Goal: Task Accomplishment & Management: Manage account settings

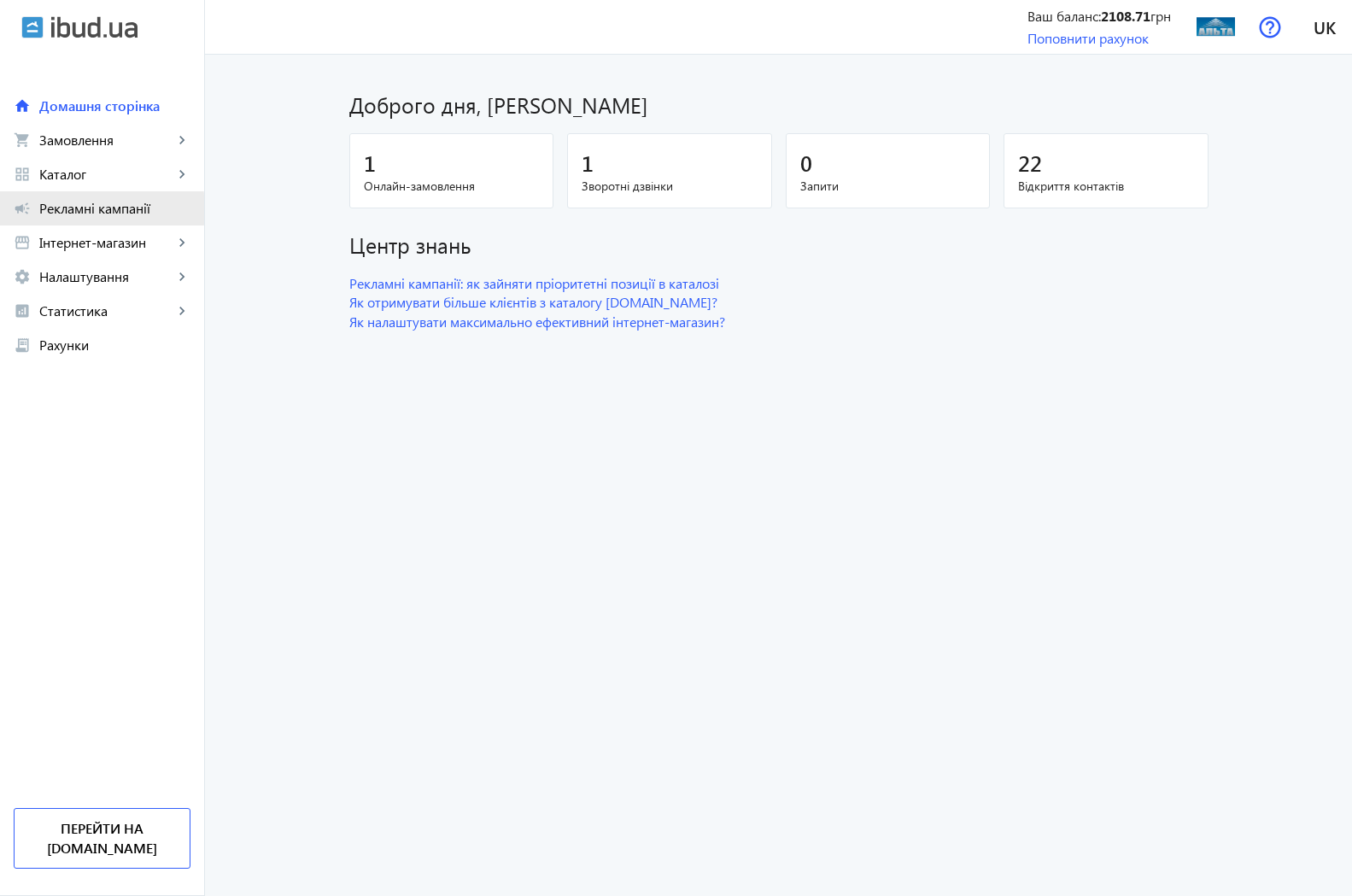
click at [66, 209] on span "Рекламні кампанії" at bounding box center [115, 208] width 151 height 17
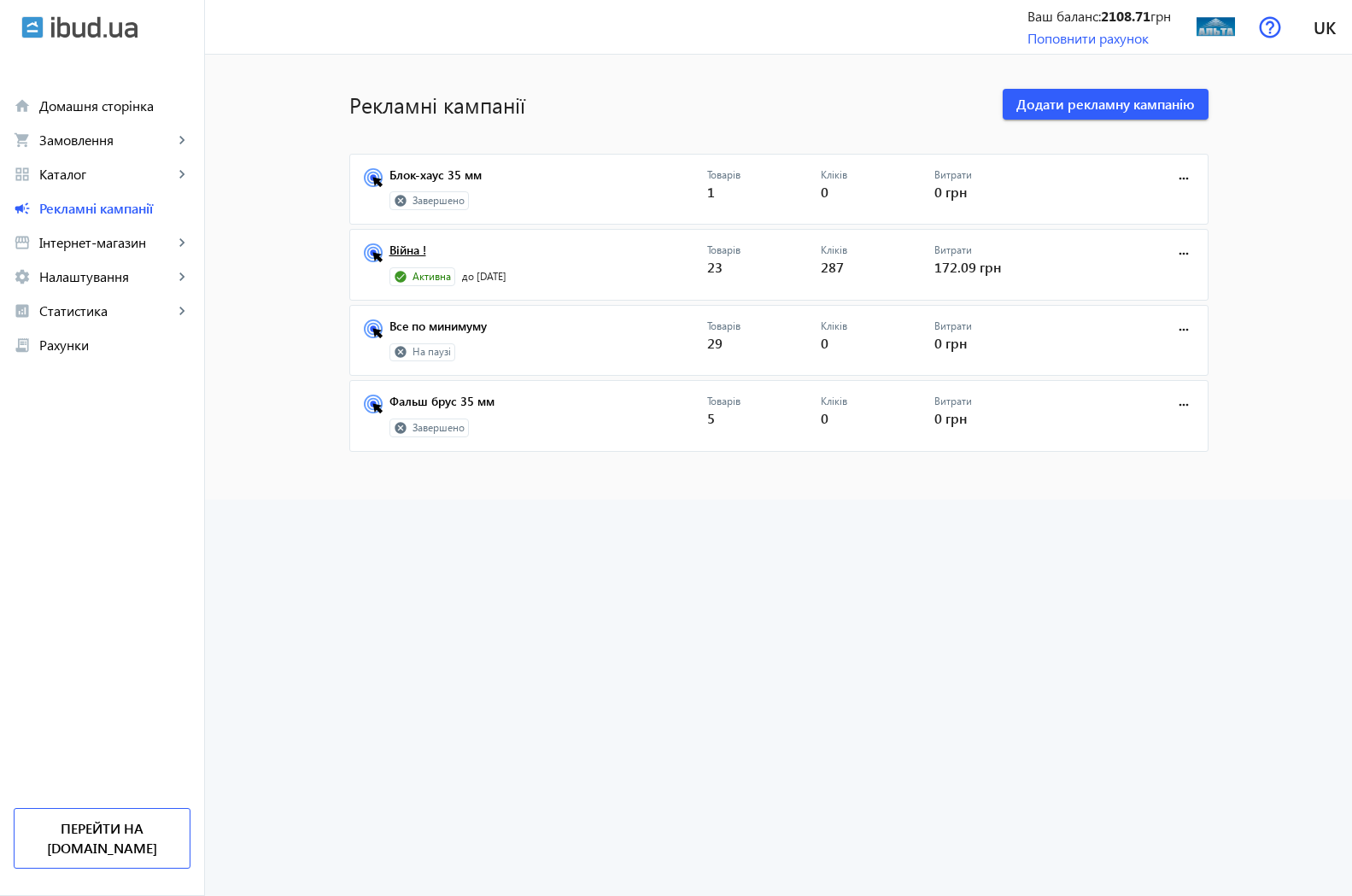
click at [400, 251] on link "Війна !" at bounding box center [547, 255] width 317 height 24
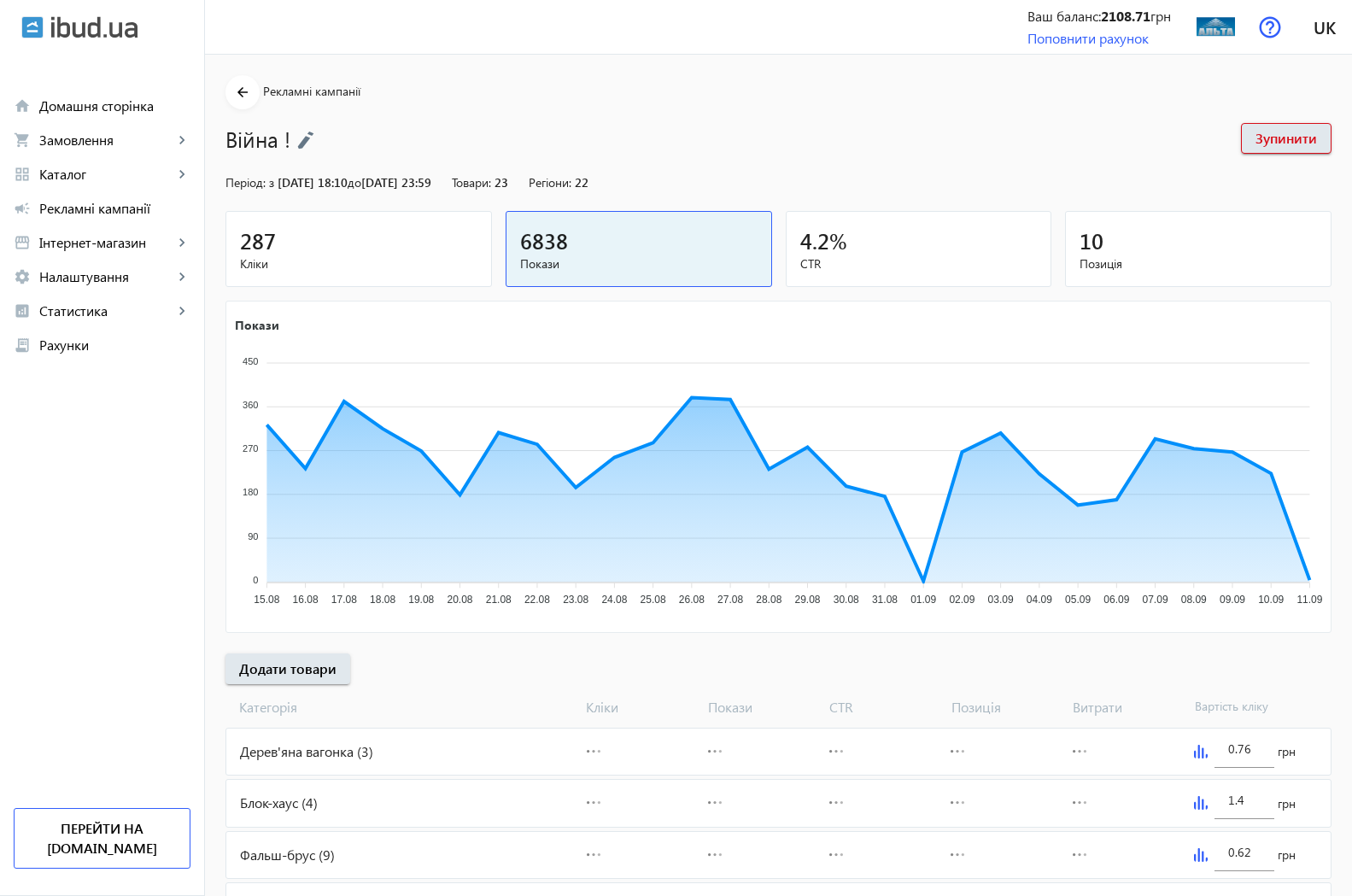
click at [244, 253] on span "287" at bounding box center [258, 240] width 36 height 28
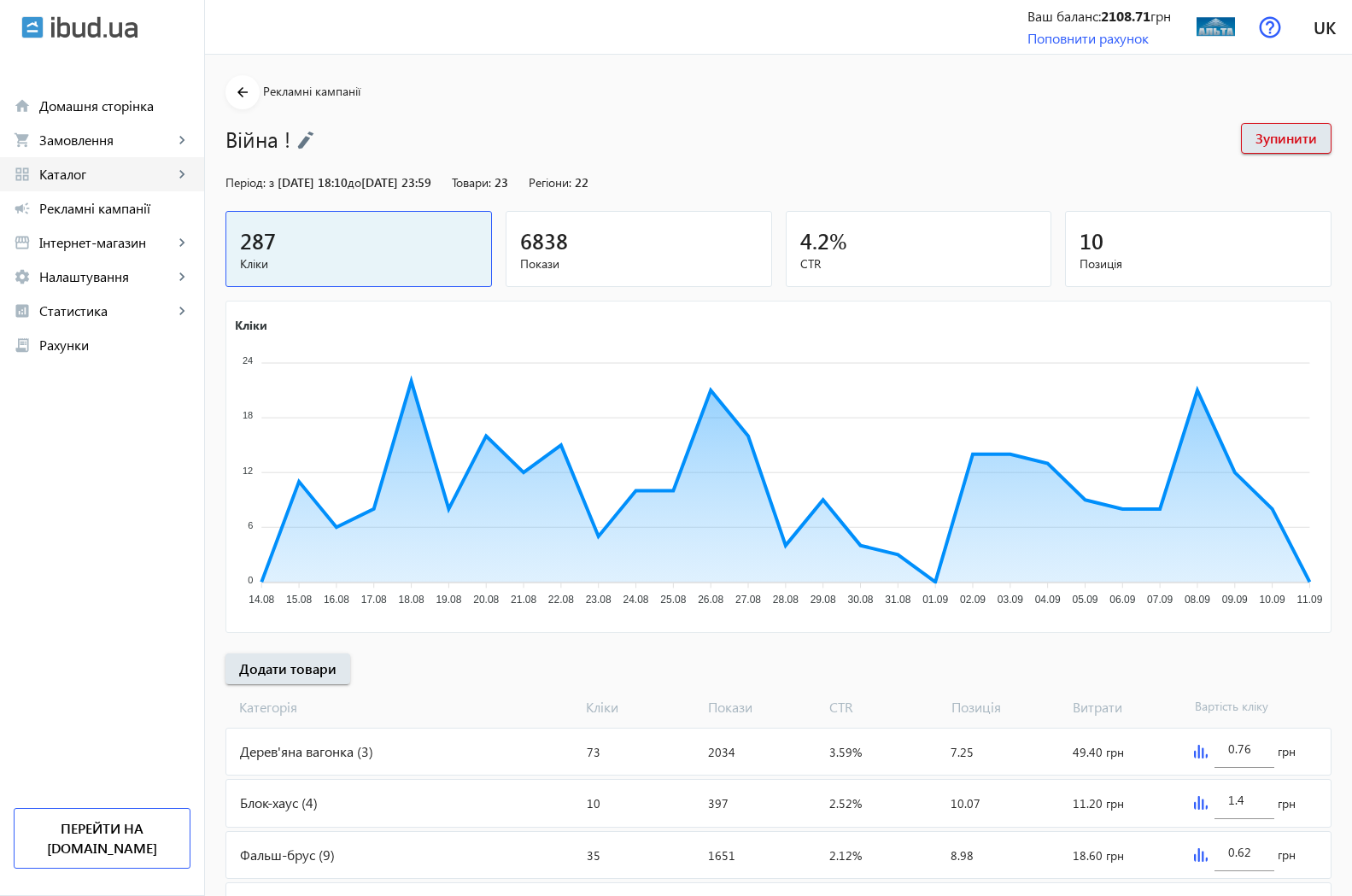
click at [79, 182] on span "Каталог" at bounding box center [106, 173] width 134 height 17
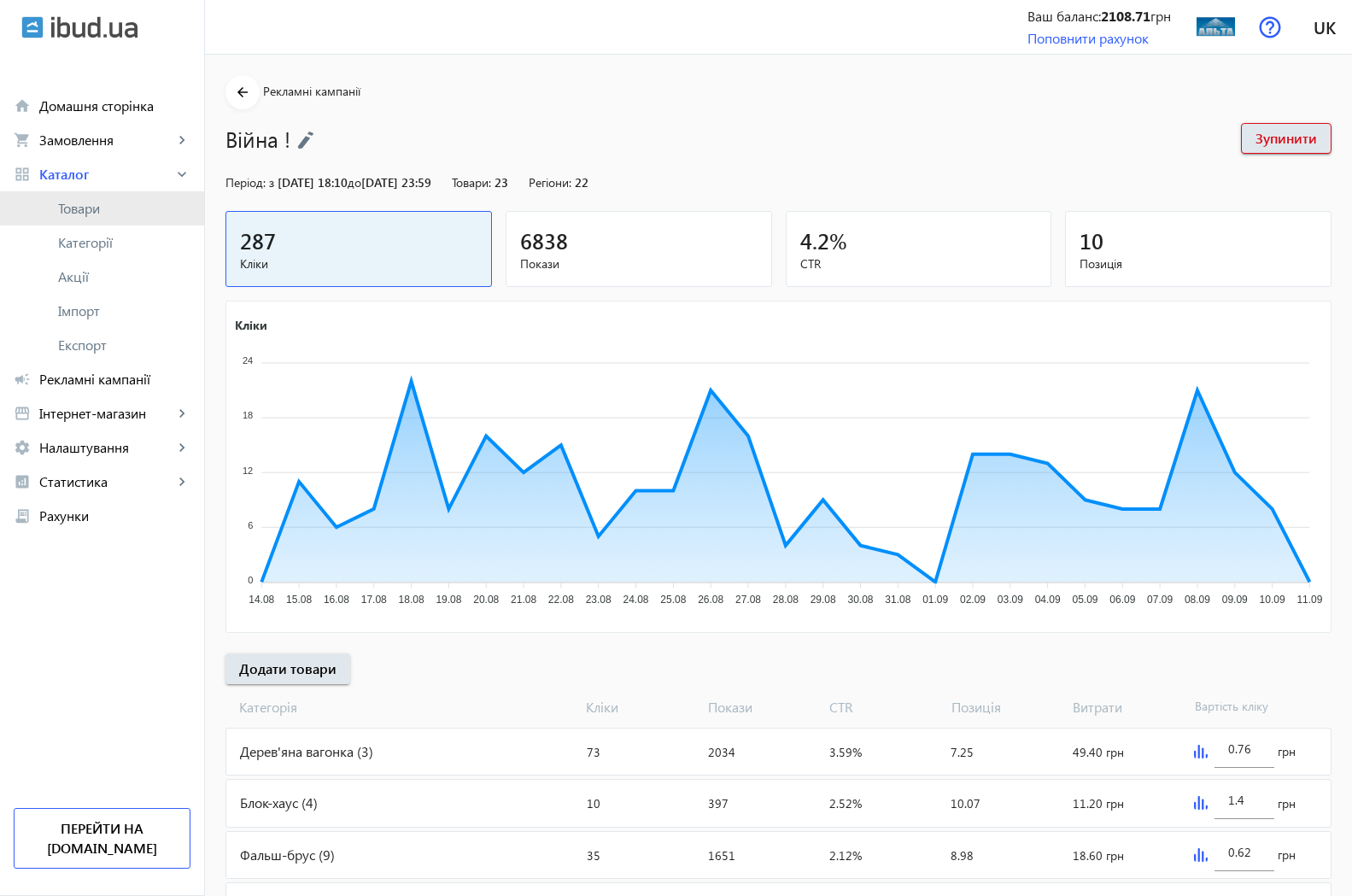
click at [95, 213] on span "Товари" at bounding box center [124, 208] width 132 height 17
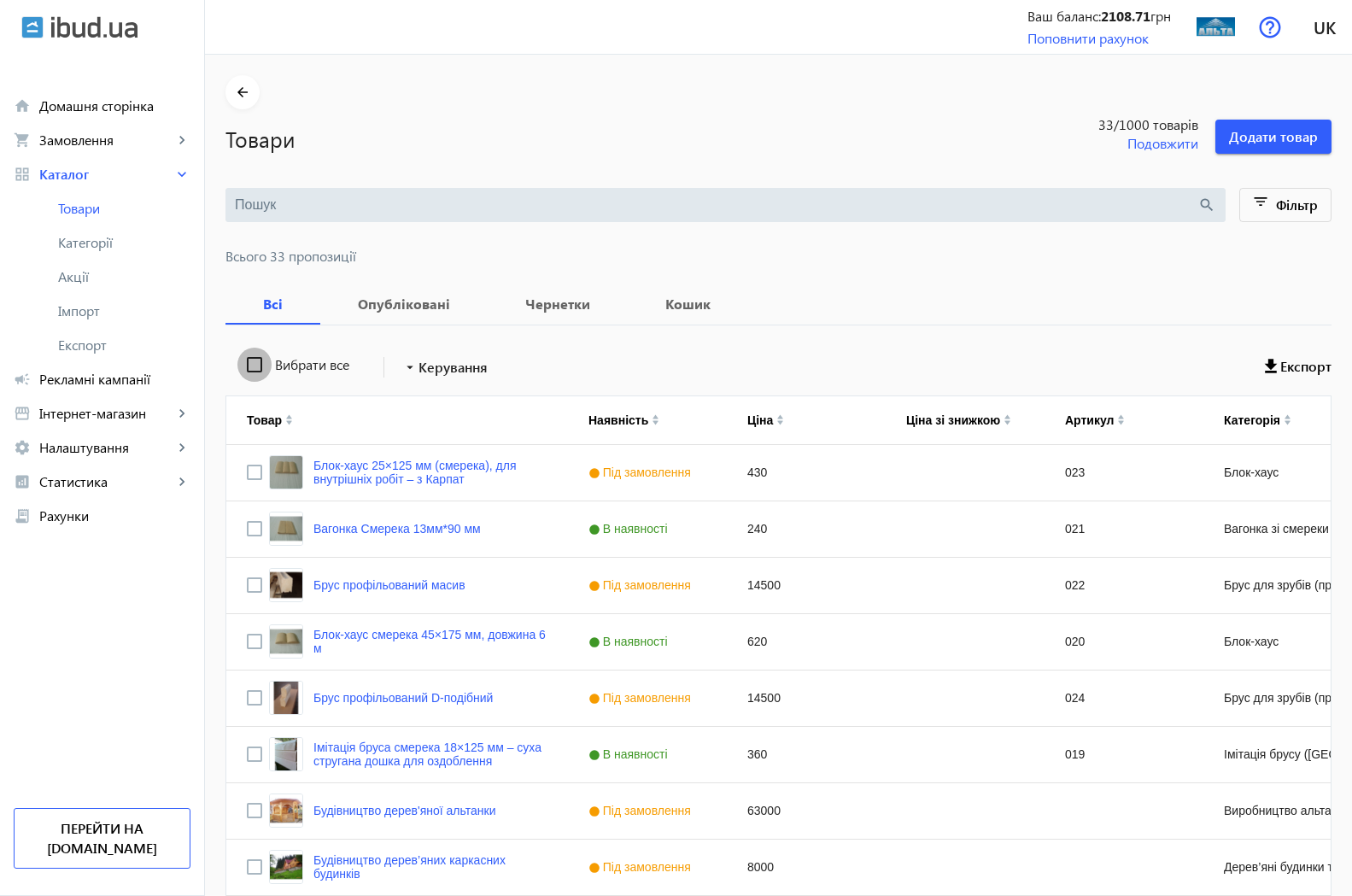
click at [238, 368] on input "Вибрати все" at bounding box center [254, 365] width 34 height 34
checkbox input "true"
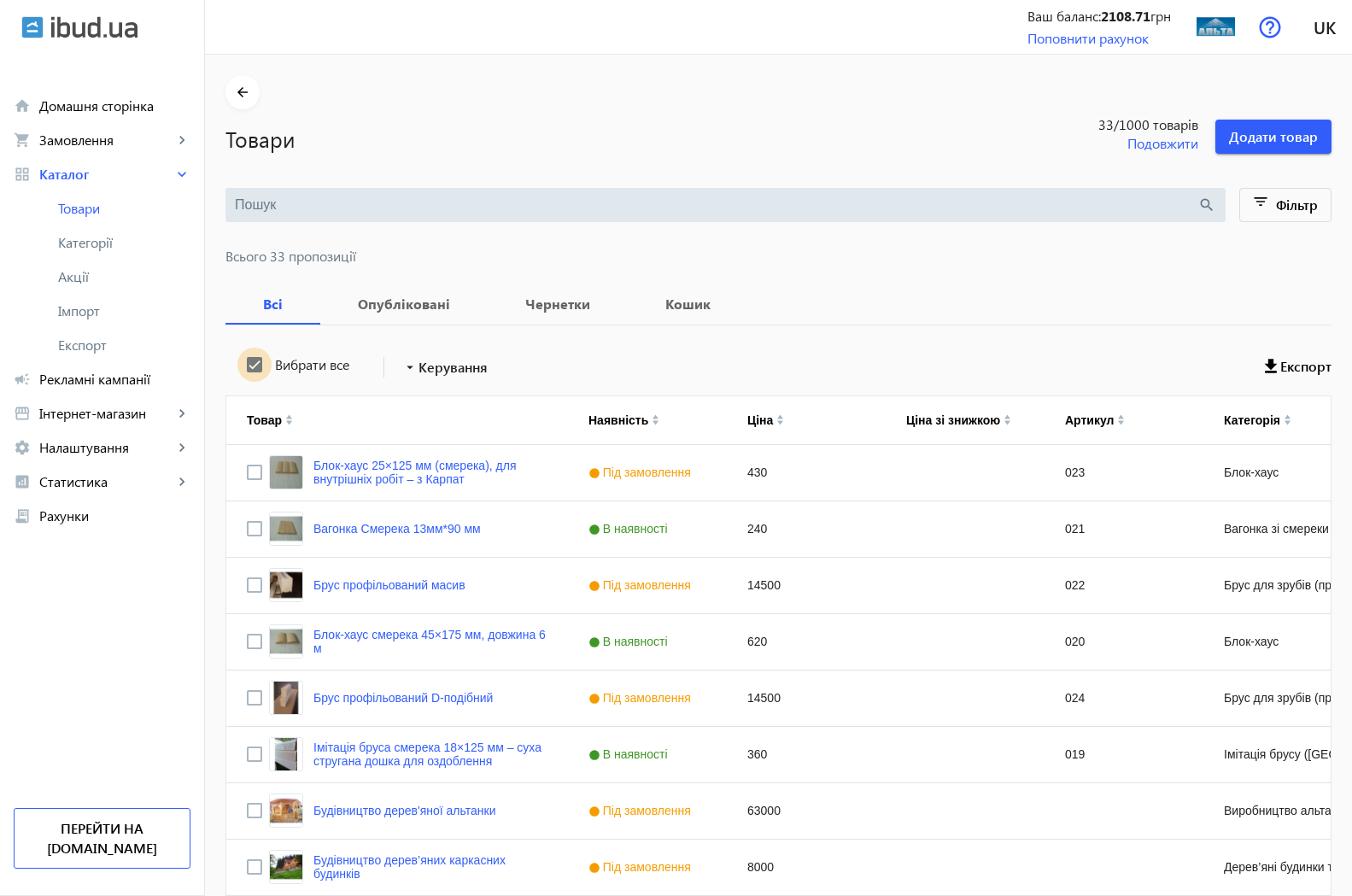
checkbox input "true"
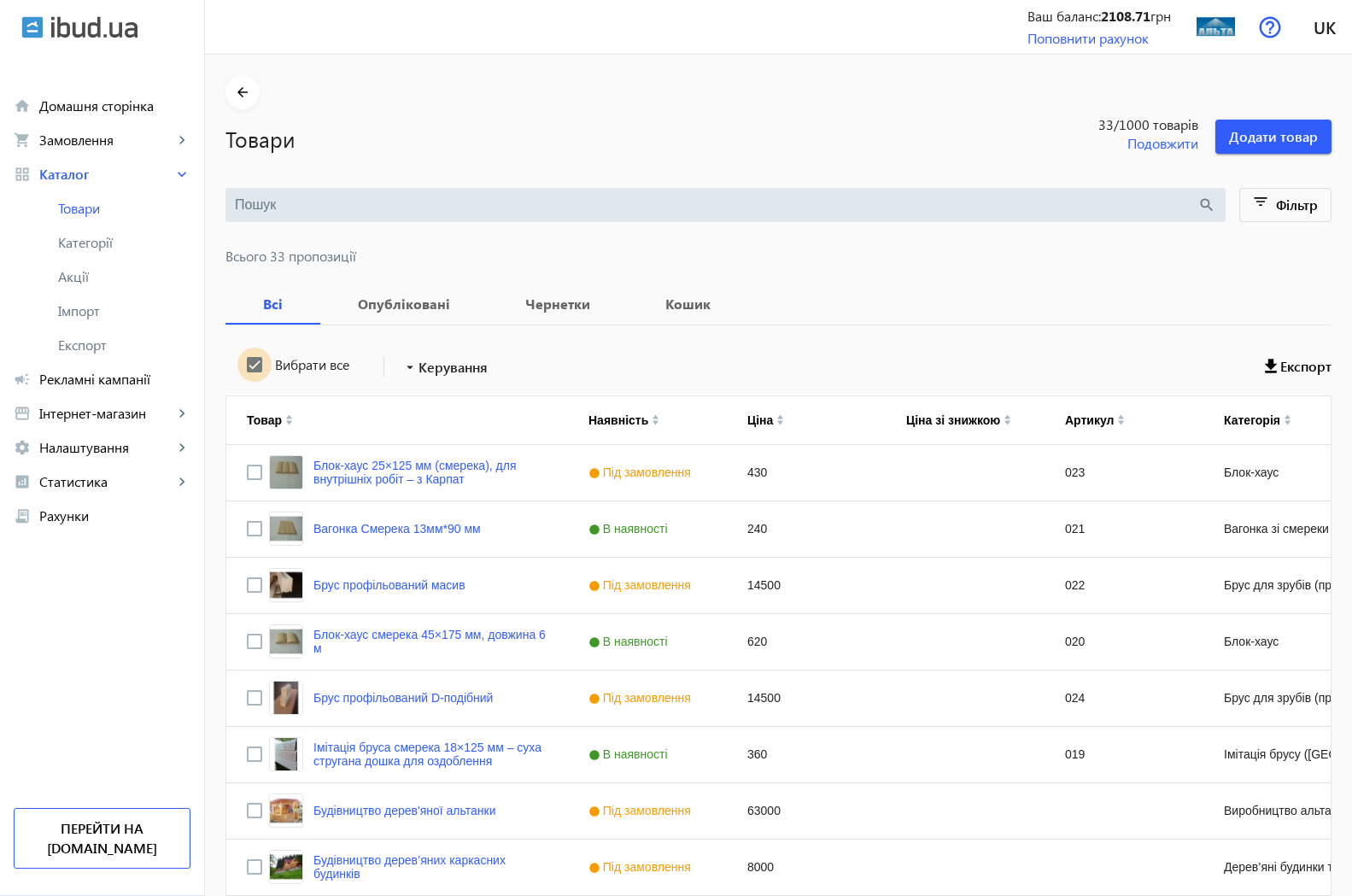
checkbox input "true"
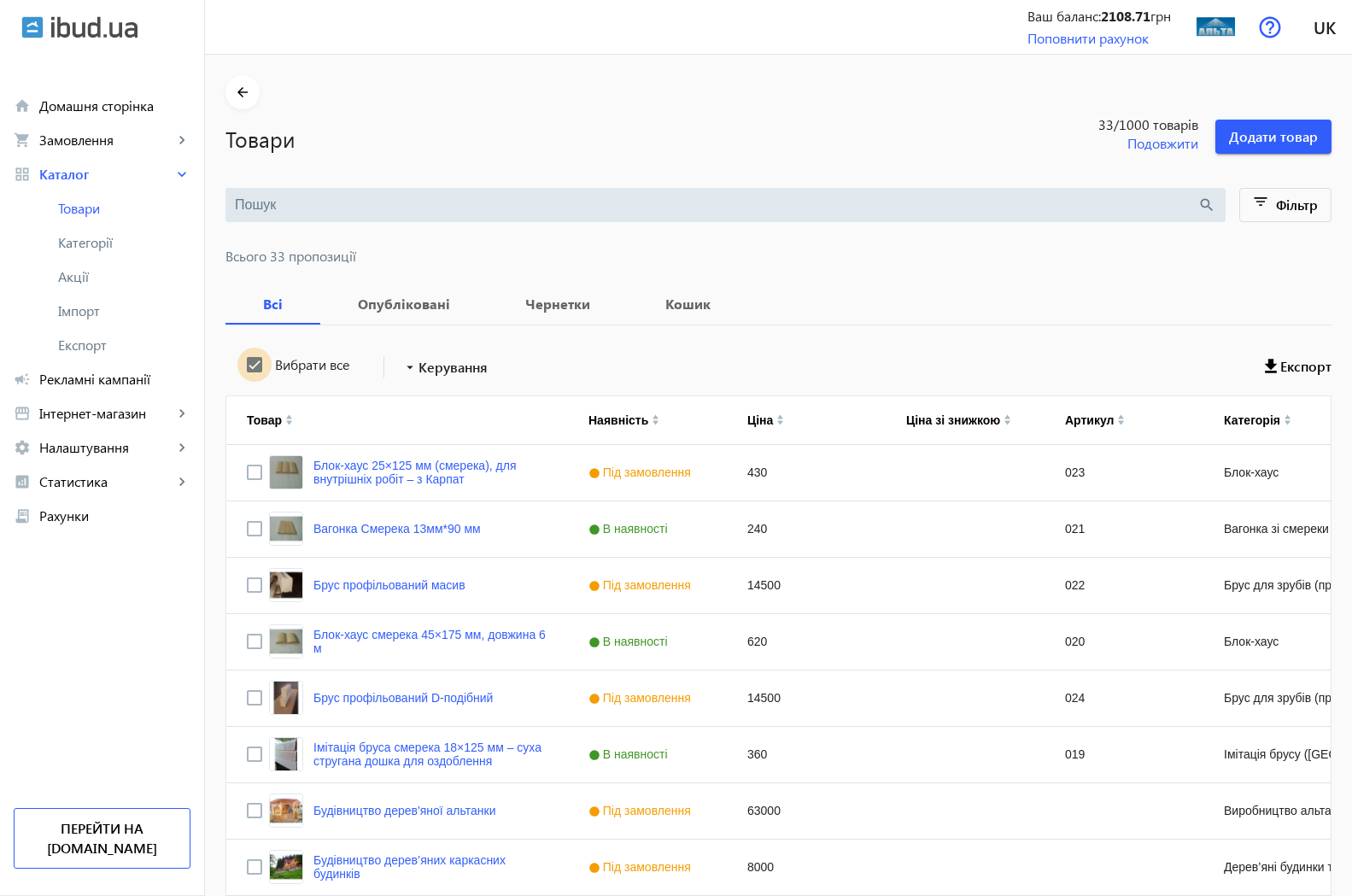
checkbox input "true"
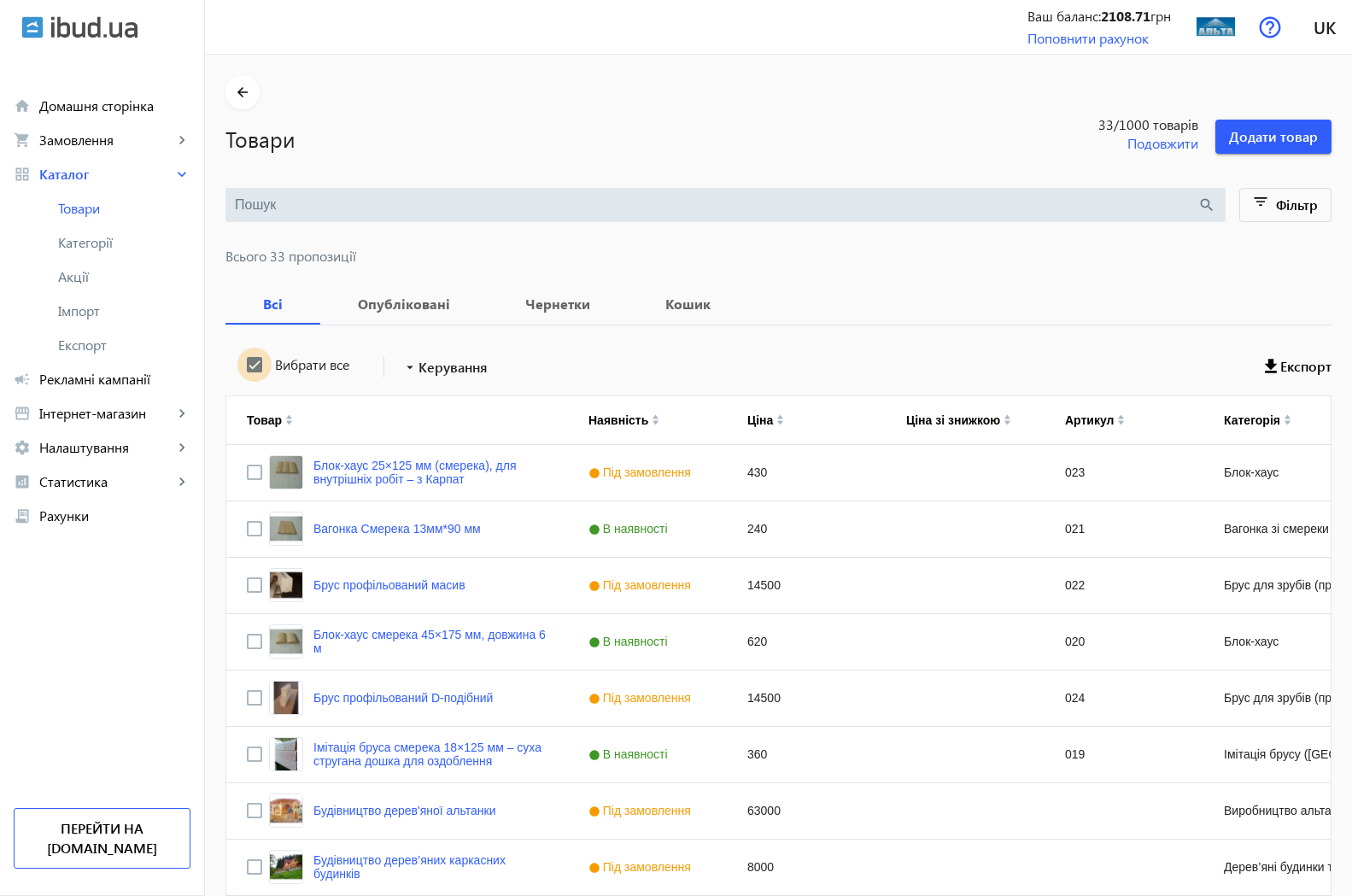
checkbox input "true"
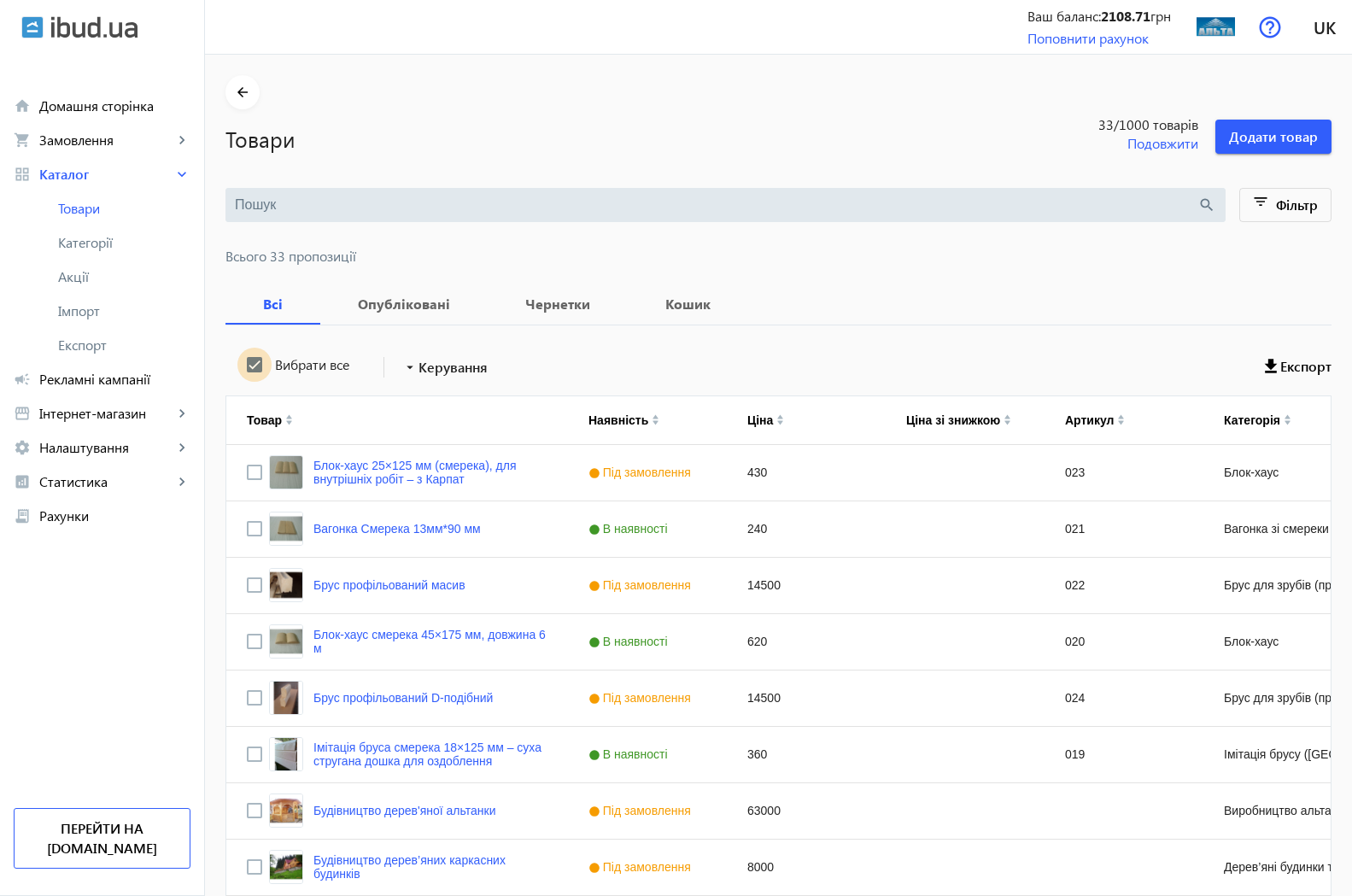
checkbox input "true"
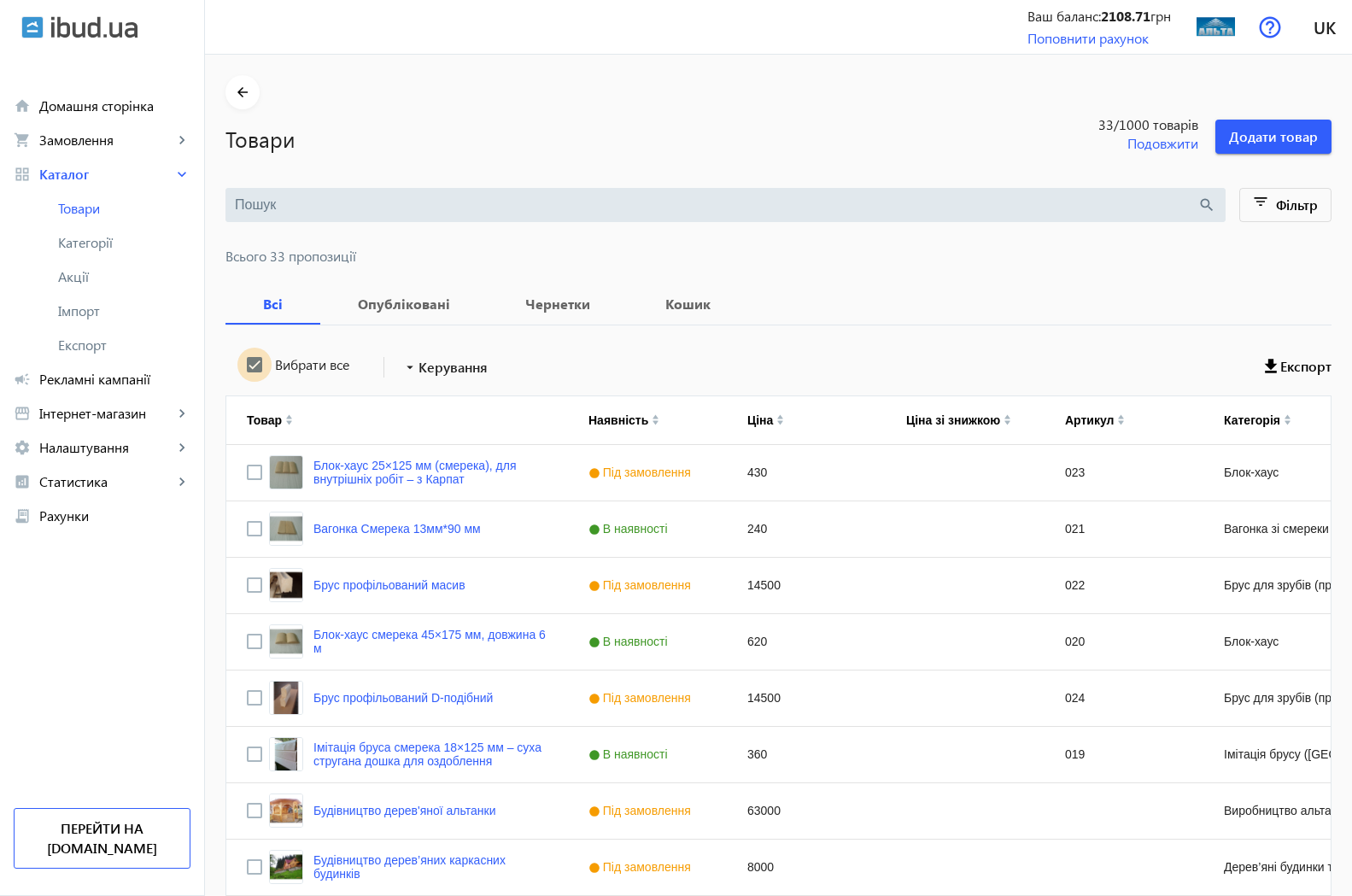
checkbox input "true"
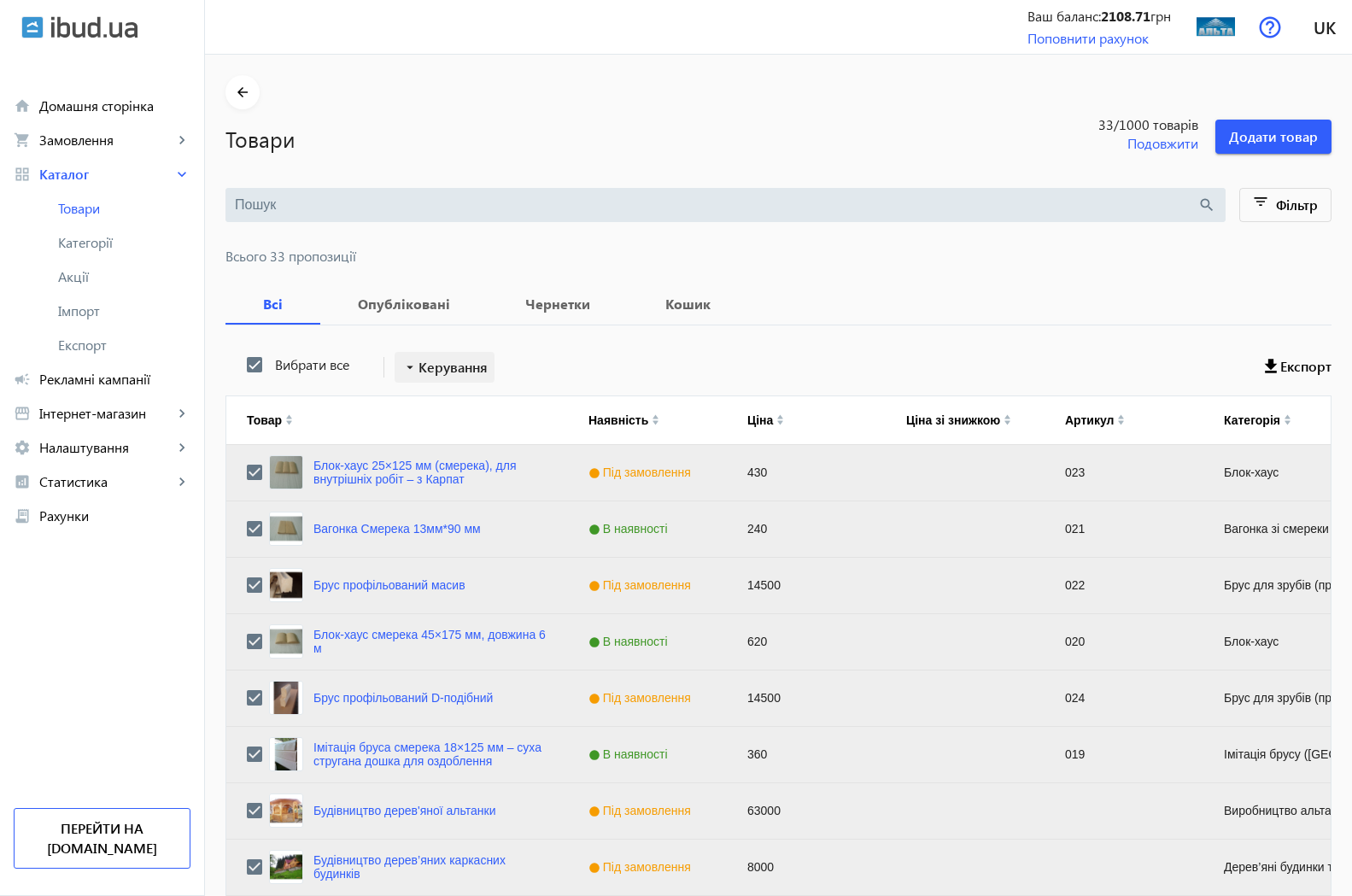
click at [438, 371] on span "Керування" at bounding box center [453, 367] width 69 height 21
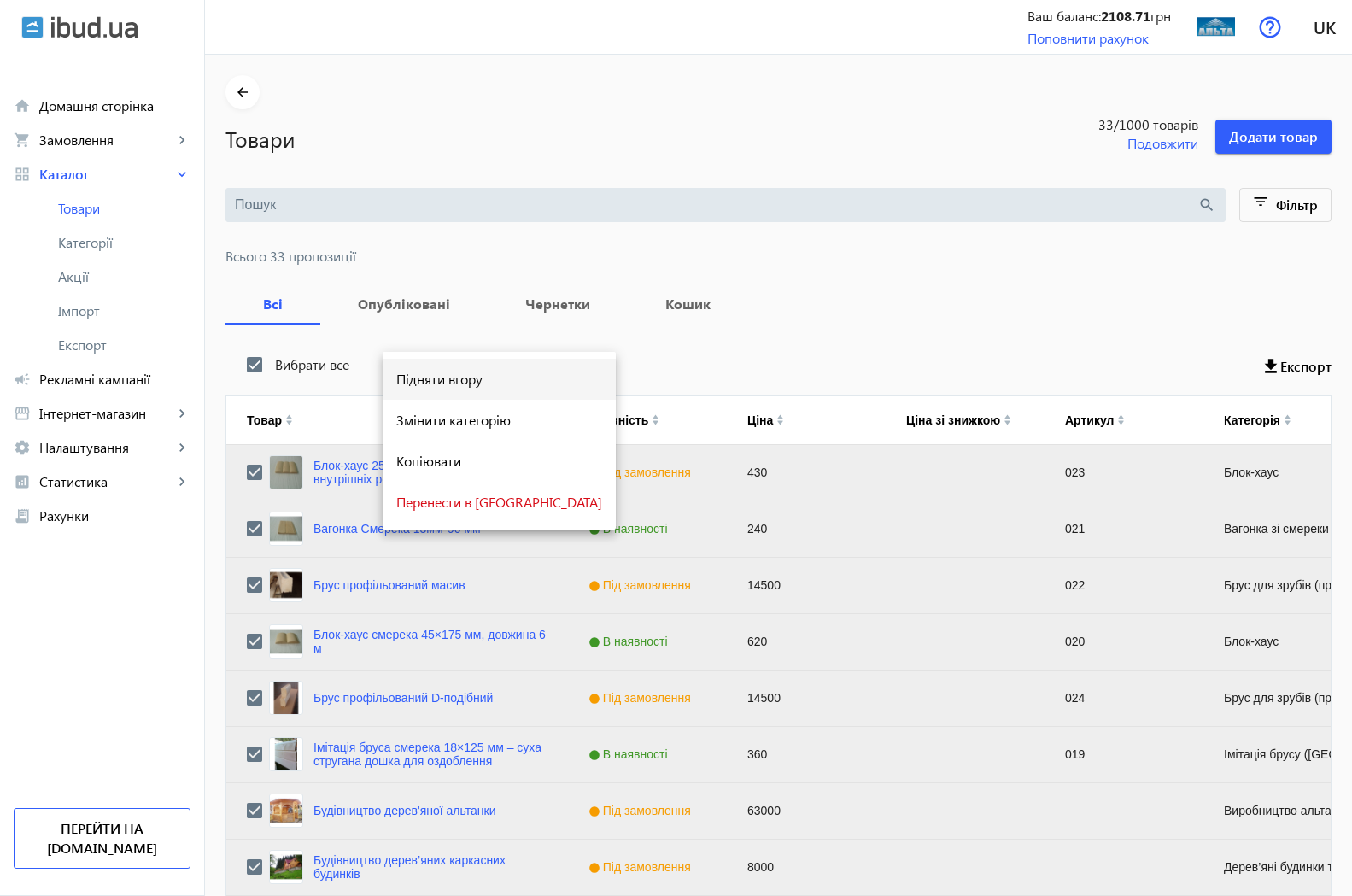
click at [453, 383] on span "Підняти вгору" at bounding box center [499, 378] width 206 height 13
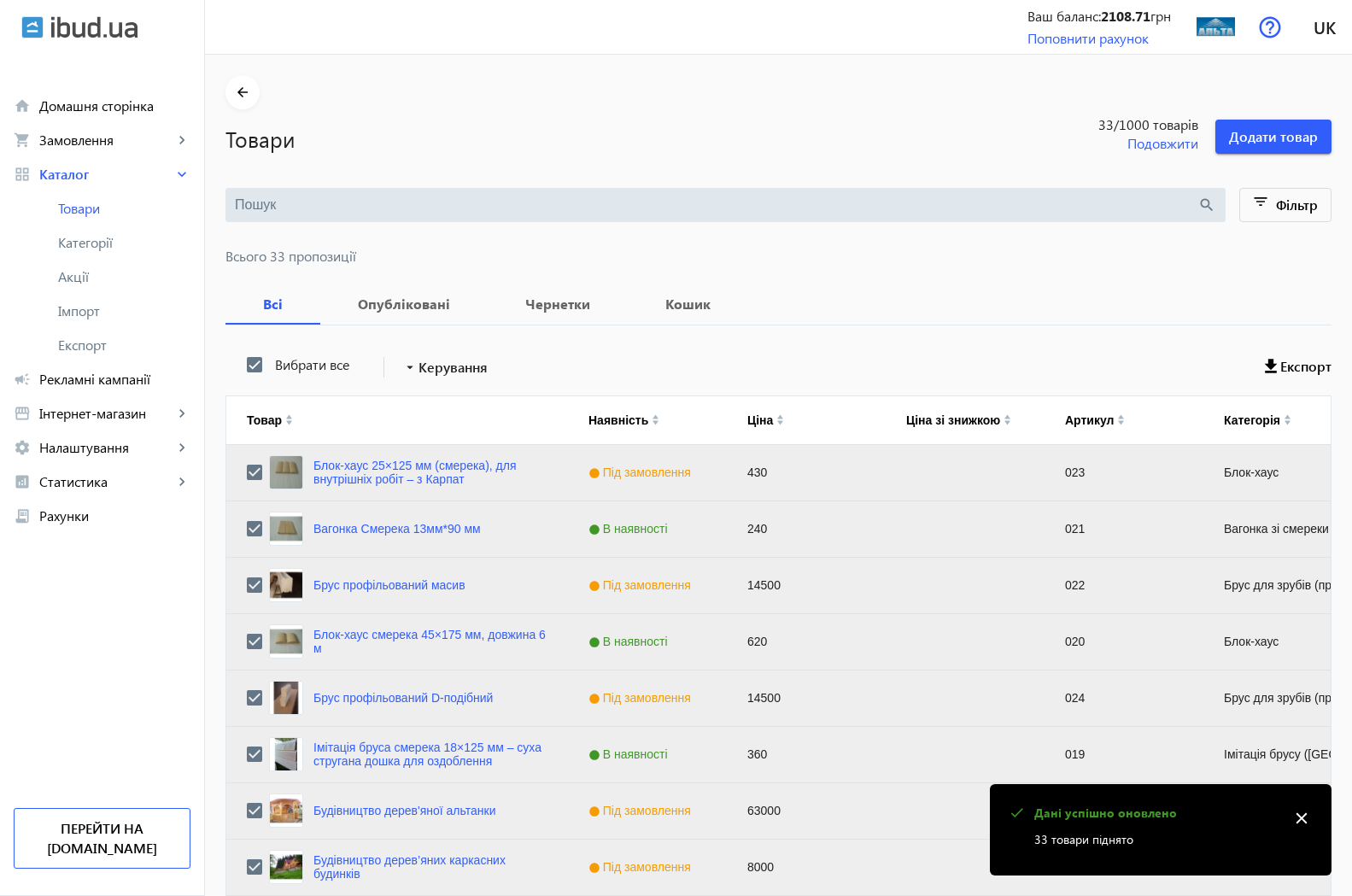
click at [1302, 813] on mat-icon "close" at bounding box center [1302, 818] width 26 height 26
